Goal: Transaction & Acquisition: Purchase product/service

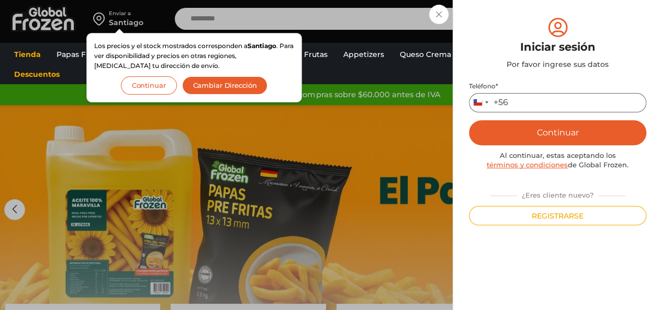
click at [567, 96] on input "Teléfono *" at bounding box center [557, 102] width 177 height 19
type input "*********"
click at [469, 120] on button "Continuar" at bounding box center [557, 132] width 177 height 25
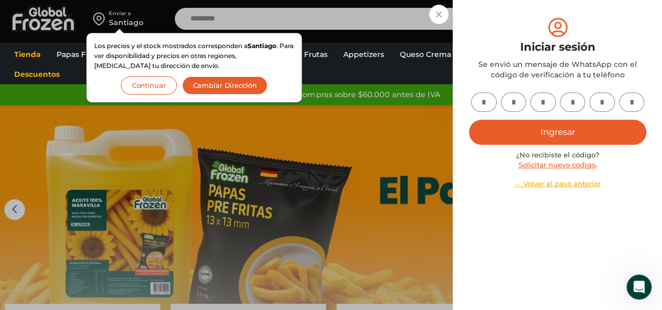
click at [478, 105] on input "text" at bounding box center [484, 102] width 26 height 19
type input "*"
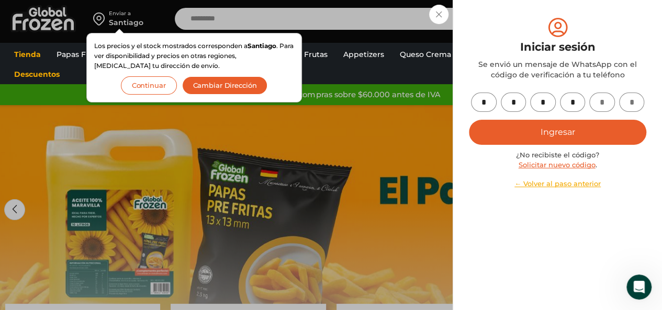
type input "*"
click at [602, 125] on button "Ingresar" at bounding box center [557, 132] width 177 height 25
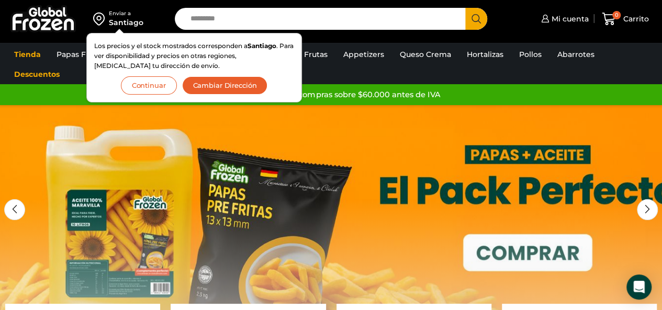
click at [156, 81] on button "Continuar" at bounding box center [149, 85] width 56 height 18
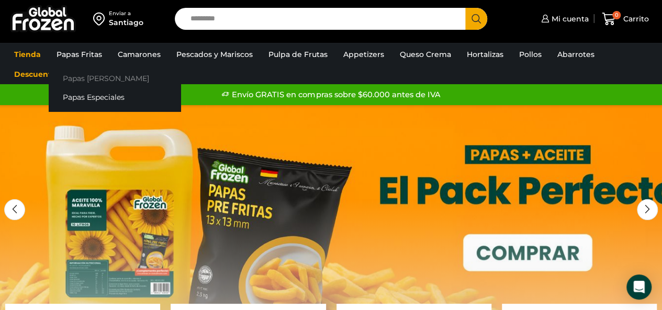
click at [95, 76] on link "Papas [PERSON_NAME]" at bounding box center [115, 78] width 132 height 19
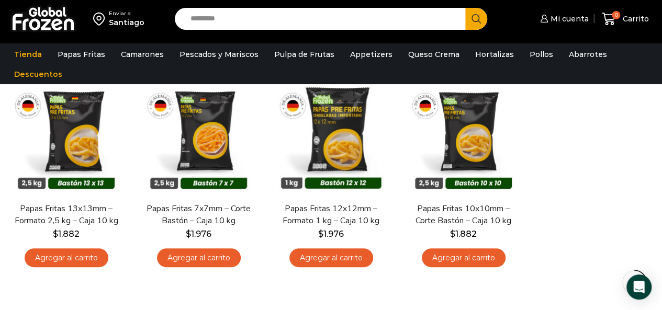
scroll to position [104, 0]
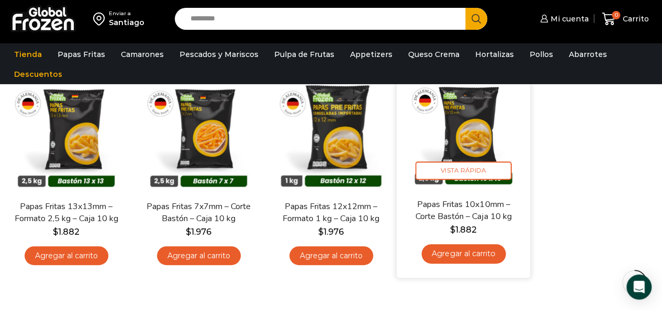
click at [471, 263] on link "Agregar al carrito" at bounding box center [463, 253] width 84 height 19
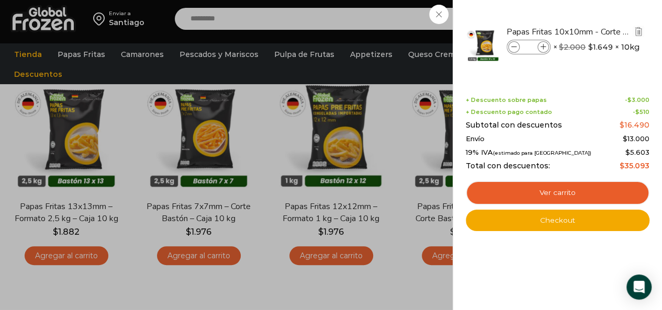
click at [539, 47] on span at bounding box center [544, 47] width 12 height 12
type input "*"
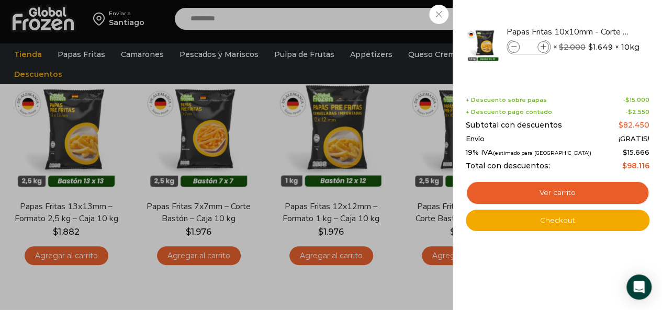
click at [599, 31] on div "5 Carrito 5 5 Shopping Cart *" at bounding box center [625, 19] width 52 height 25
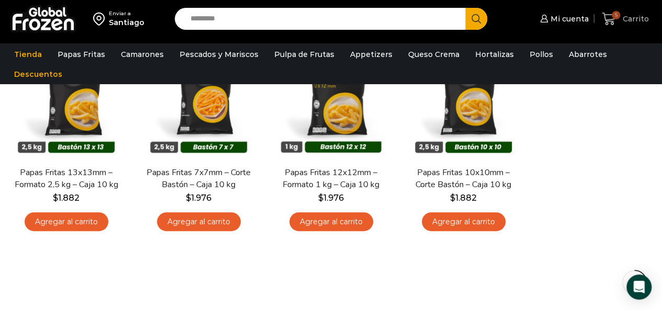
scroll to position [139, 0]
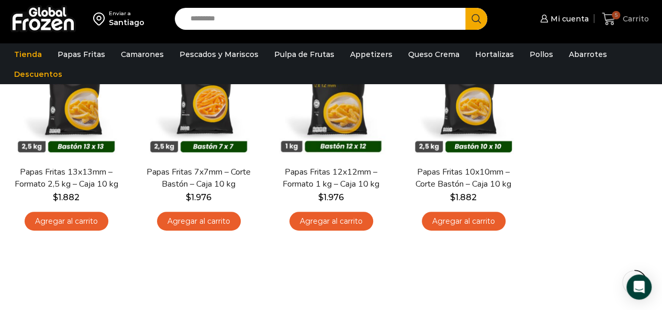
click at [629, 23] on span "Carrito" at bounding box center [634, 19] width 29 height 10
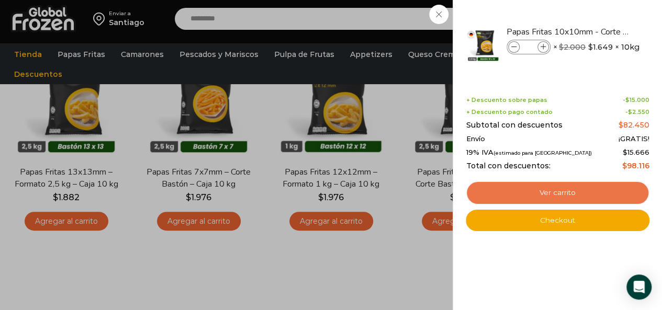
click at [575, 189] on link "Ver carrito" at bounding box center [558, 193] width 184 height 24
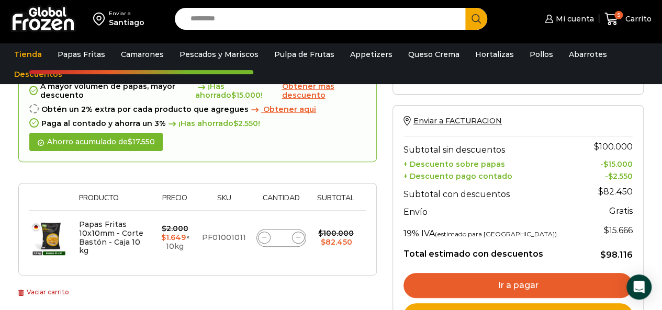
scroll to position [98, 0]
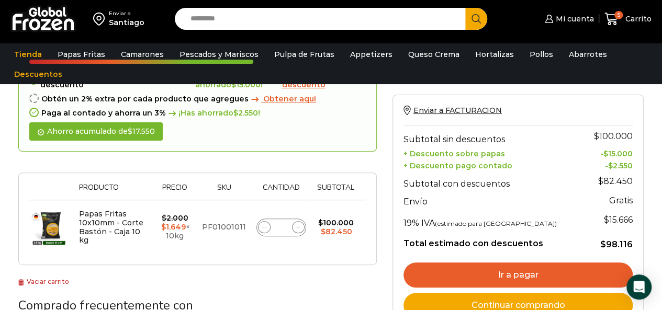
click at [549, 269] on link "Ir a pagar" at bounding box center [518, 275] width 229 height 25
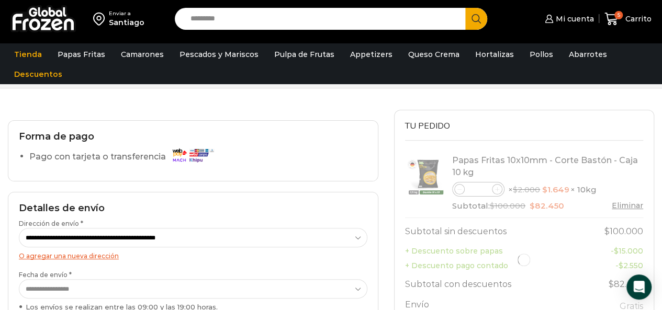
scroll to position [54, 0]
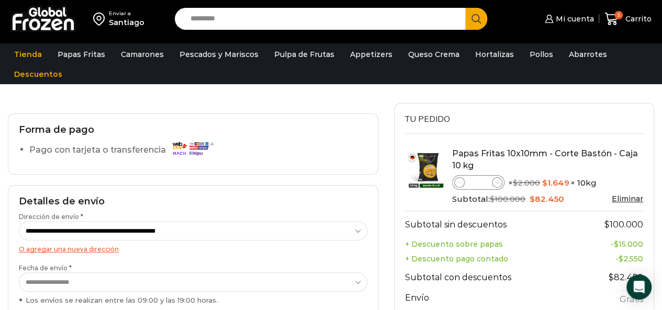
click at [102, 144] on label "Pago con tarjeta o transferencia" at bounding box center [124, 150] width 190 height 18
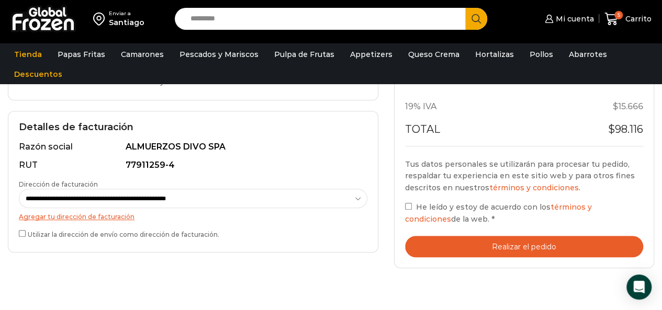
scroll to position [292, 0]
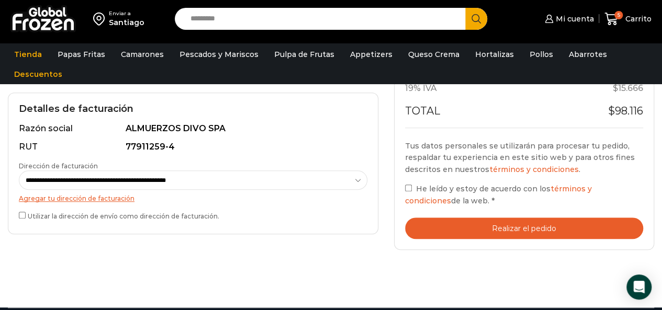
click at [471, 233] on button "Realizar el pedido" at bounding box center [524, 228] width 238 height 21
